Goal: Find specific page/section: Find specific page/section

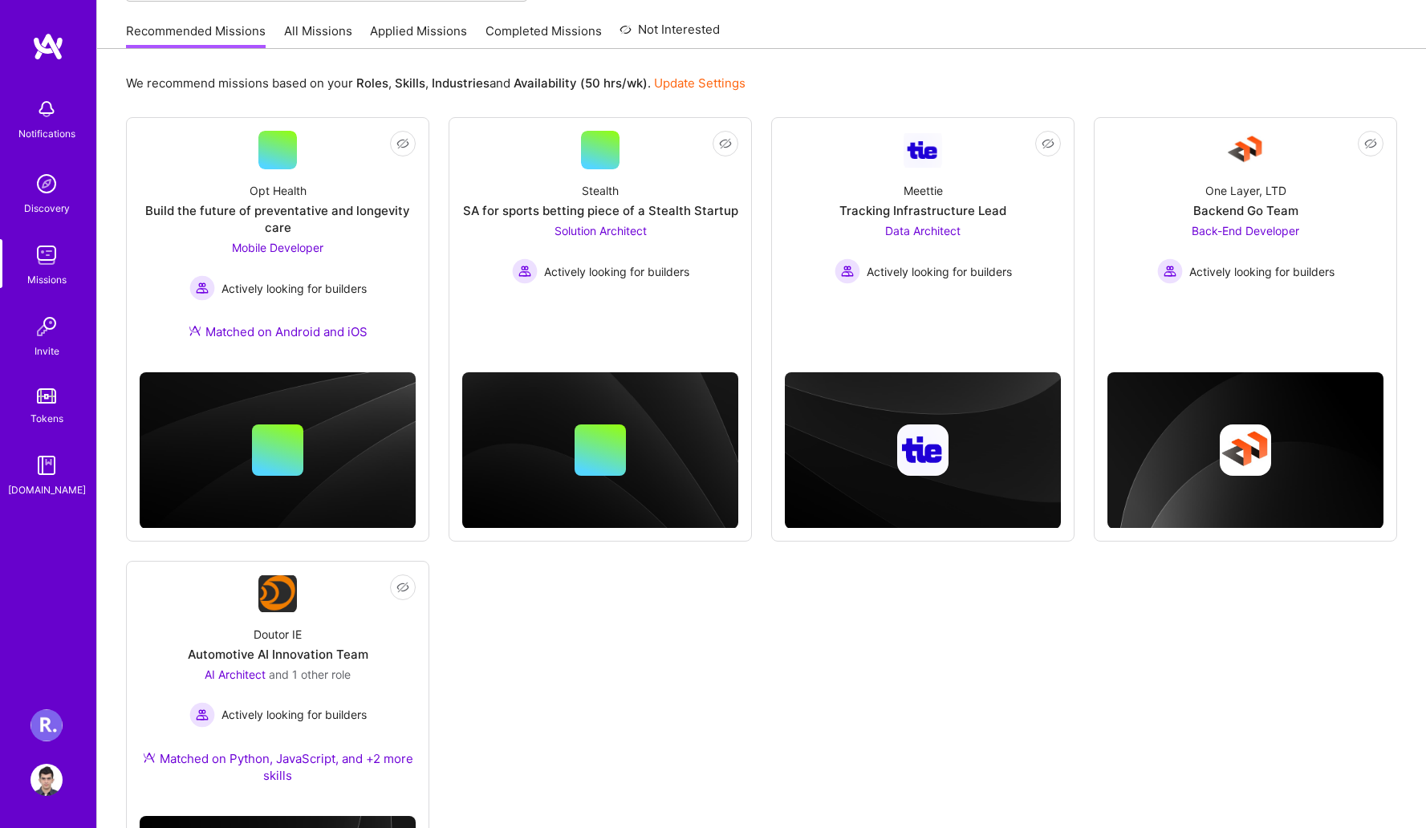
scroll to position [348, 0]
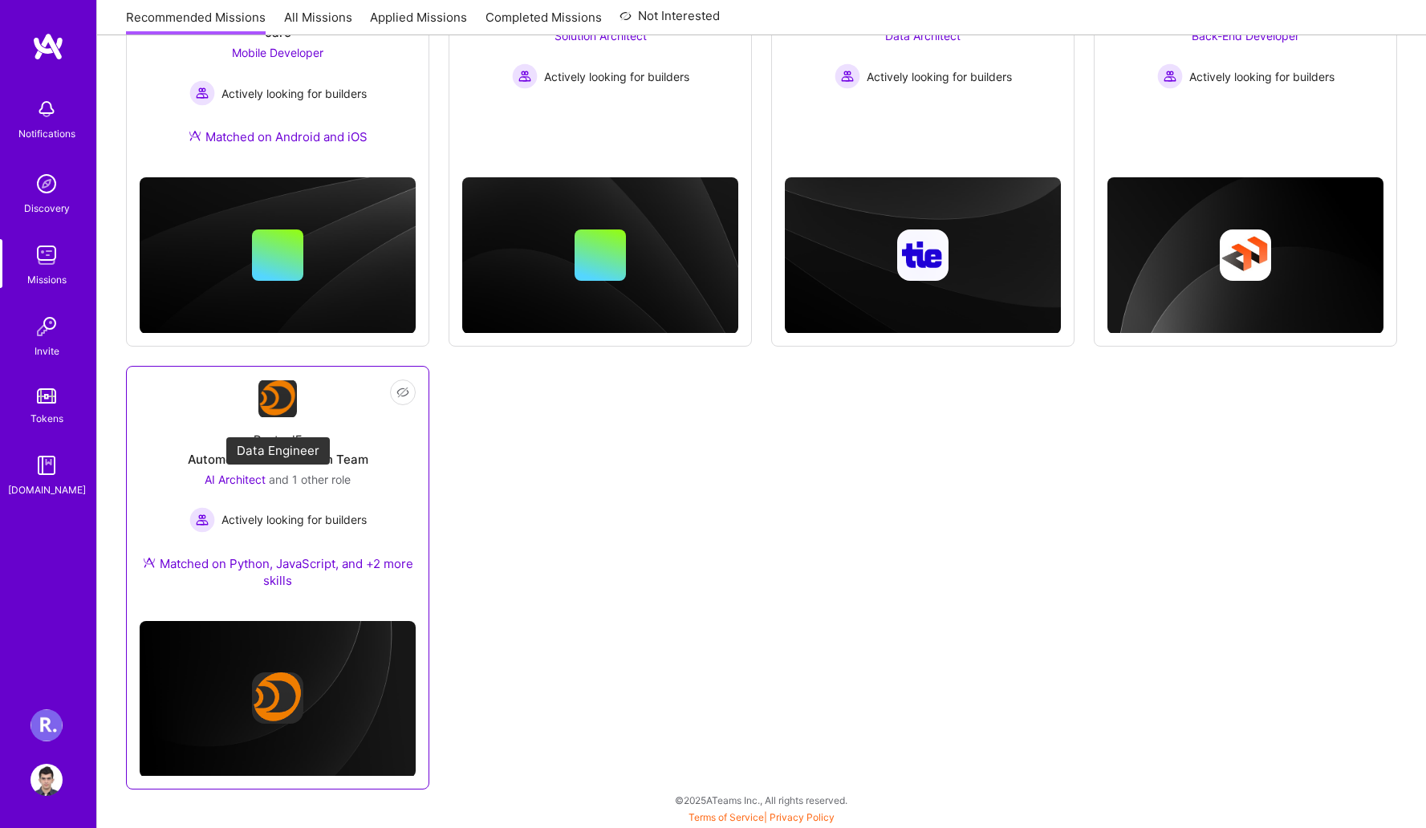
click at [325, 473] on span "and 1 other role" at bounding box center [310, 480] width 82 height 14
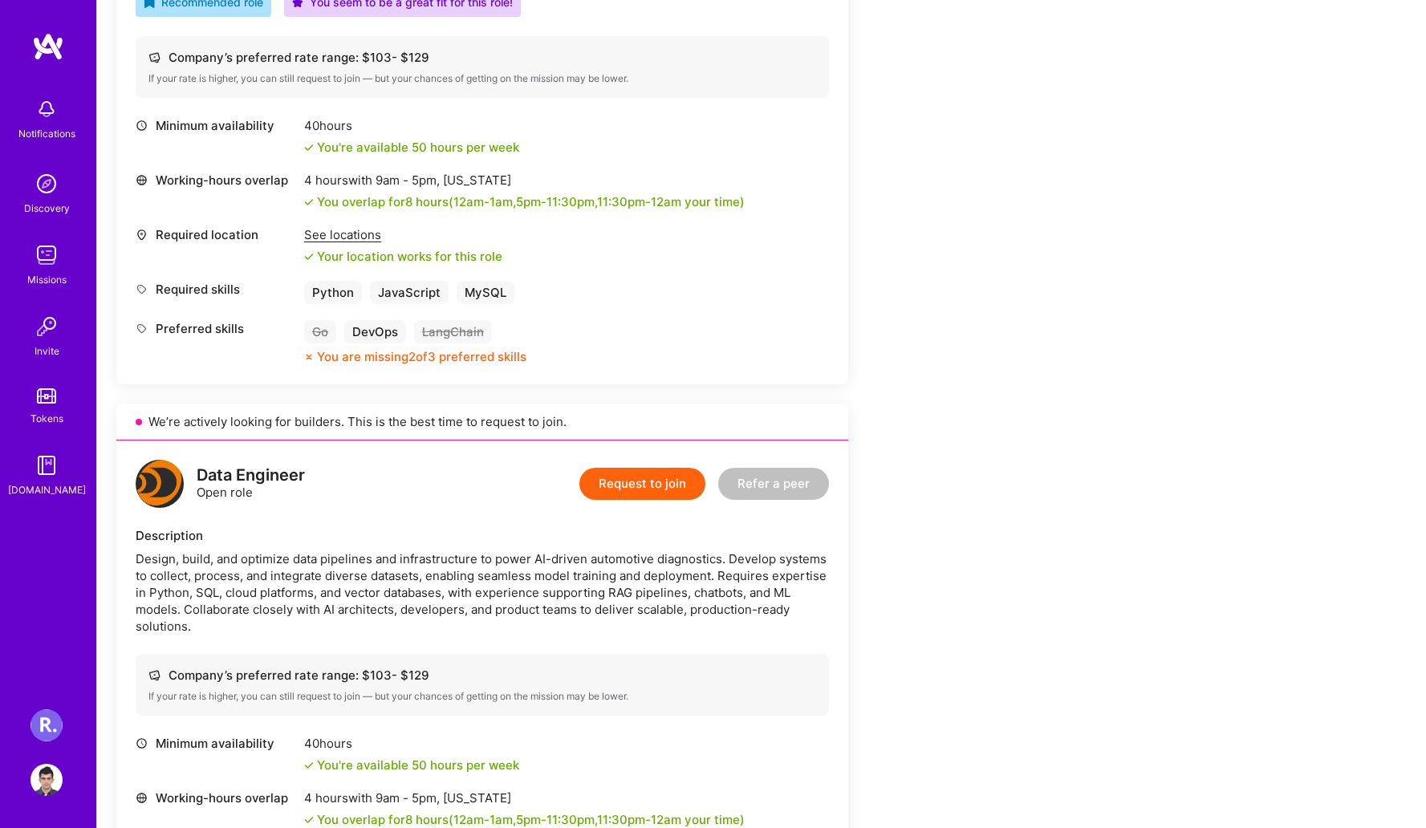
scroll to position [659, 0]
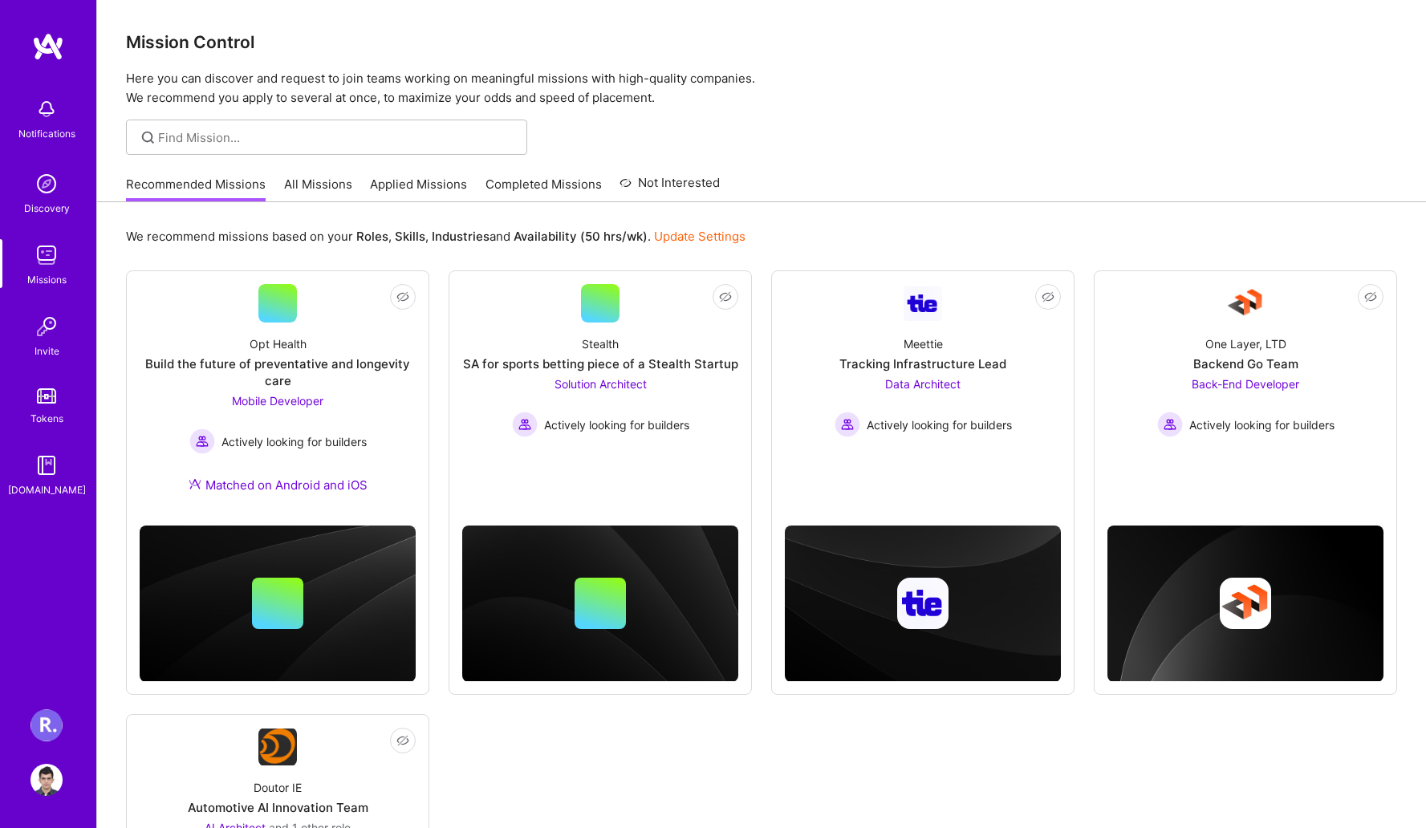
click at [327, 178] on link "All Missions" at bounding box center [318, 189] width 68 height 26
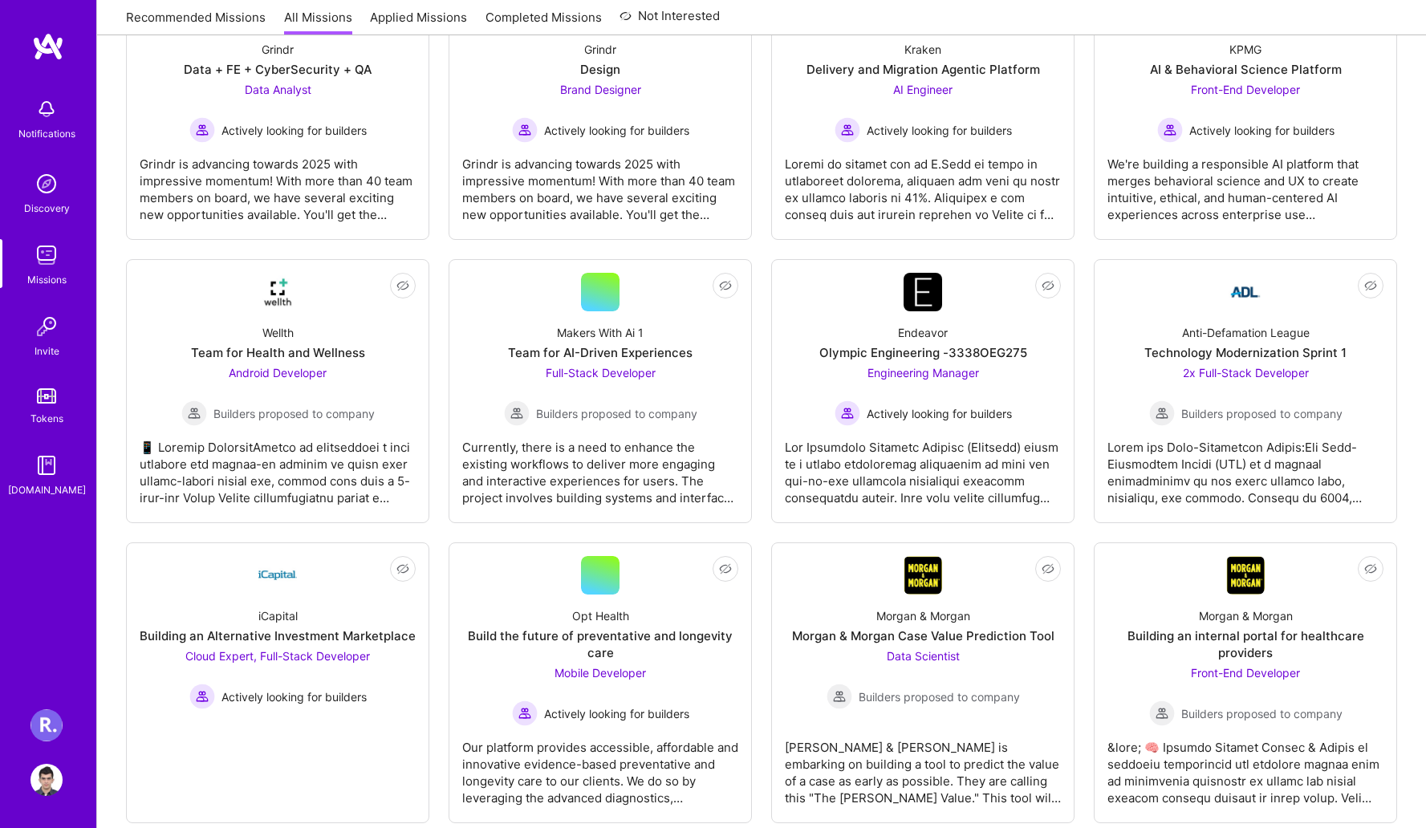
scroll to position [3946, 0]
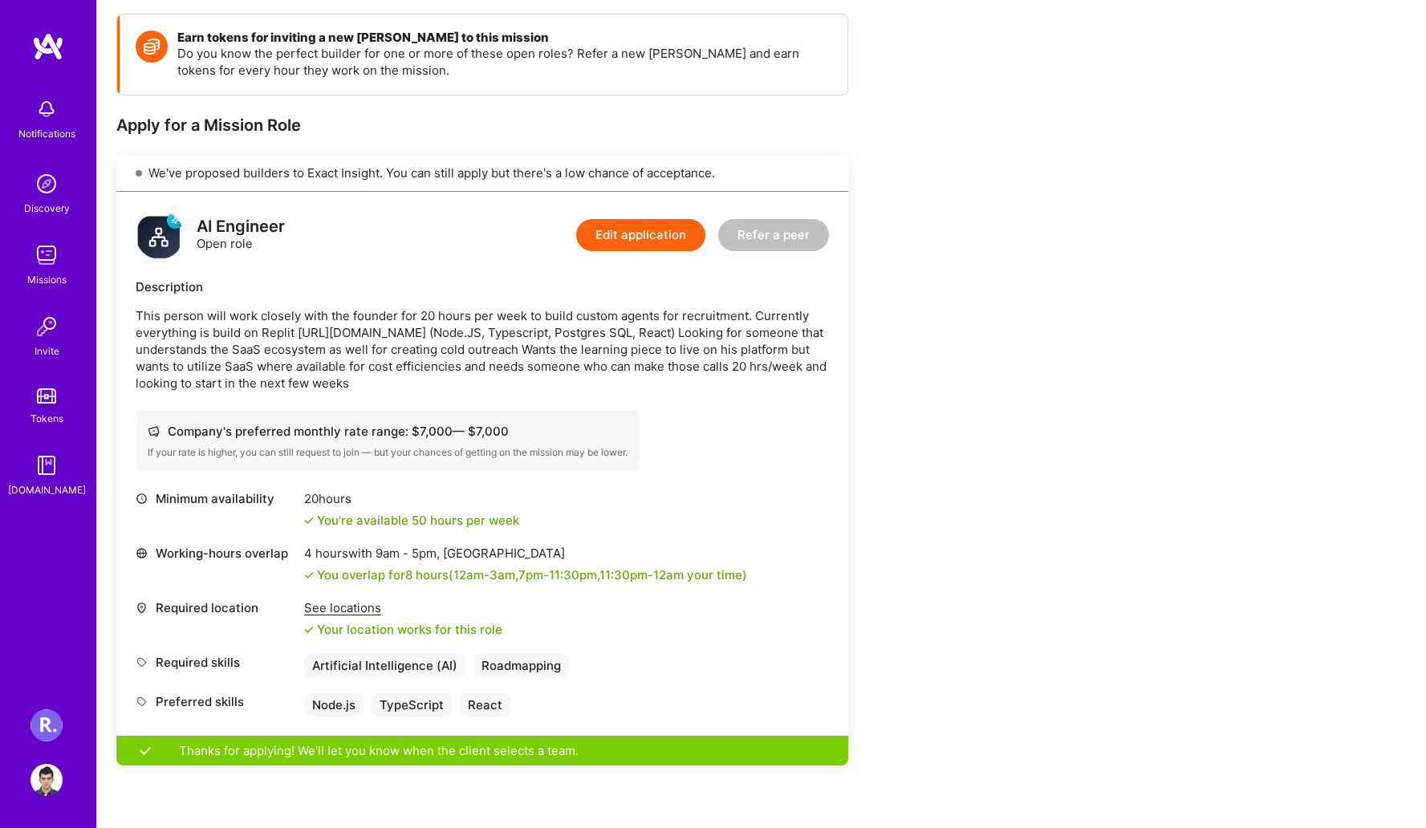
scroll to position [221, 0]
